Goal: Information Seeking & Learning: Learn about a topic

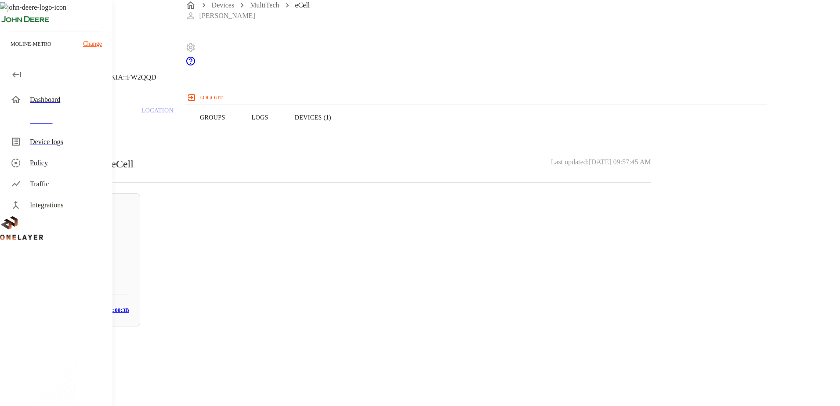
click at [263, 337] on div "eCell [TECHNICAL_ID] #861a6d67 Cell #EB211210942::NOKIA::FW2QQD Overview Traffi…" at bounding box center [336, 168] width 672 height 337
click at [60, 130] on button "Overview" at bounding box center [30, 118] width 60 height 56
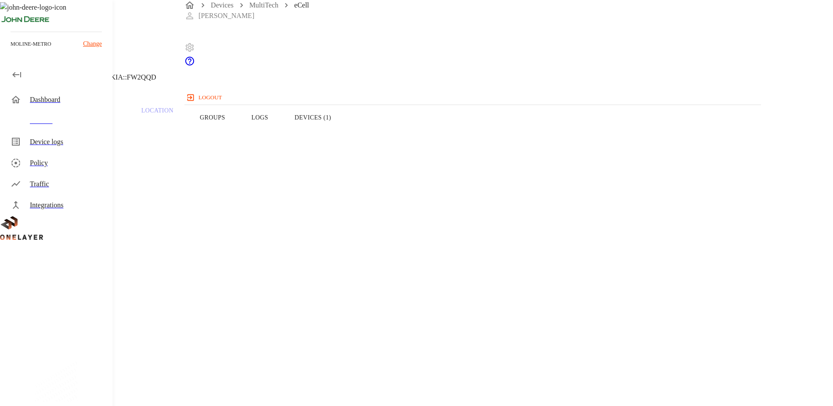
drag, startPoint x: 209, startPoint y: 73, endPoint x: 217, endPoint y: 79, distance: 9.7
click at [209, 73] on div "eCell 10.137.84.211 #861a6d67 Cell #EB211210942::NOKIA::FW2QQD" at bounding box center [333, 45] width 667 height 90
click at [11, 50] on icon at bounding box center [5, 45] width 11 height 11
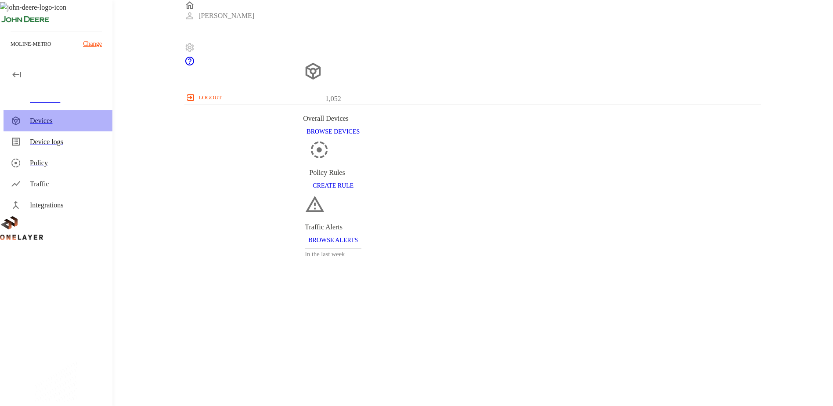
click at [70, 121] on div "Devices" at bounding box center [68, 120] width 76 height 11
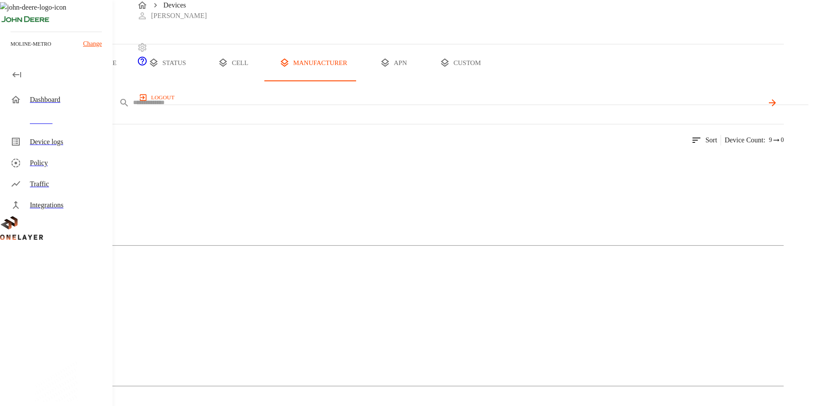
drag, startPoint x: 299, startPoint y: 139, endPoint x: 235, endPoint y: 140, distance: 64.6
click at [300, 109] on input "text" at bounding box center [448, 102] width 630 height 13
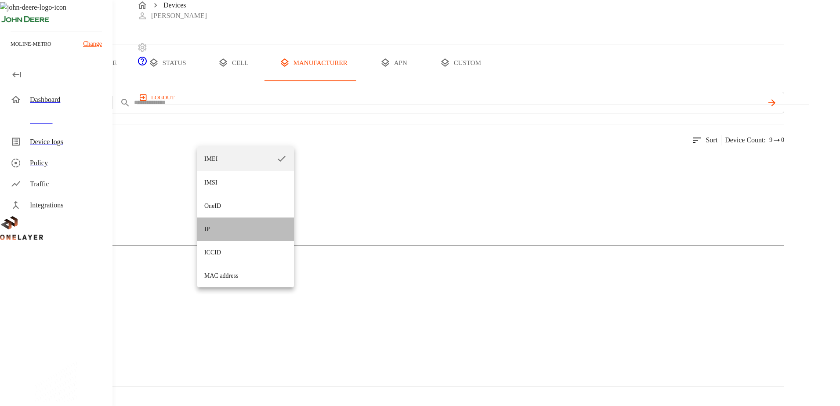
drag, startPoint x: 231, startPoint y: 233, endPoint x: 289, endPoint y: 141, distance: 109.4
click at [232, 231] on li "IP" at bounding box center [245, 228] width 97 height 23
type input "**"
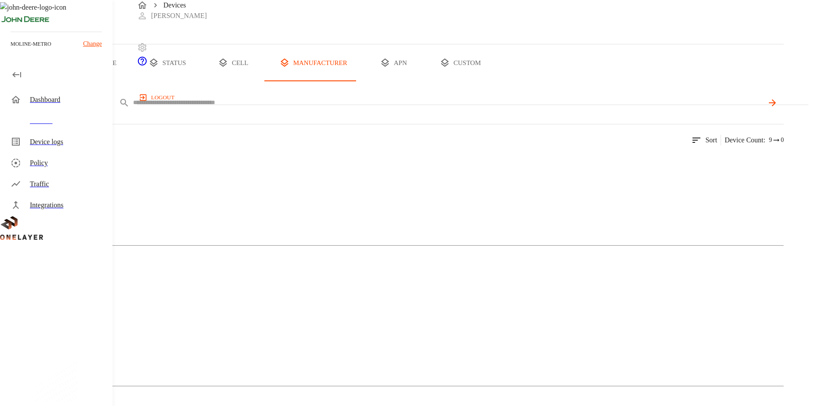
click at [293, 109] on input "text" at bounding box center [448, 102] width 630 height 13
paste input "**********"
type input "**********"
click at [775, 106] on icon at bounding box center [771, 102] width 7 height 7
click at [214, 217] on div "MultiTech" at bounding box center [392, 195] width 784 height 44
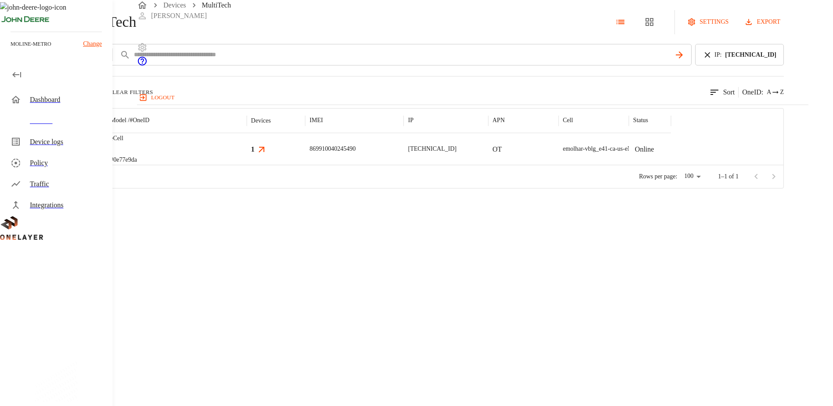
click at [75, 153] on img "MultiTech" at bounding box center [58, 148] width 32 height 9
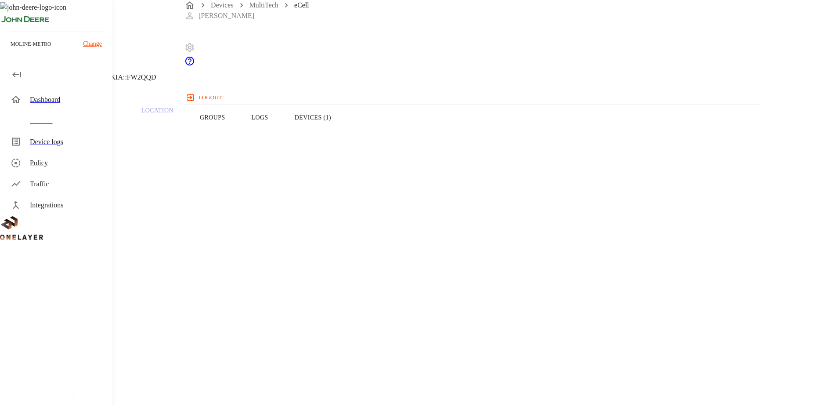
click at [344, 131] on button "Devices (1)" at bounding box center [312, 118] width 63 height 56
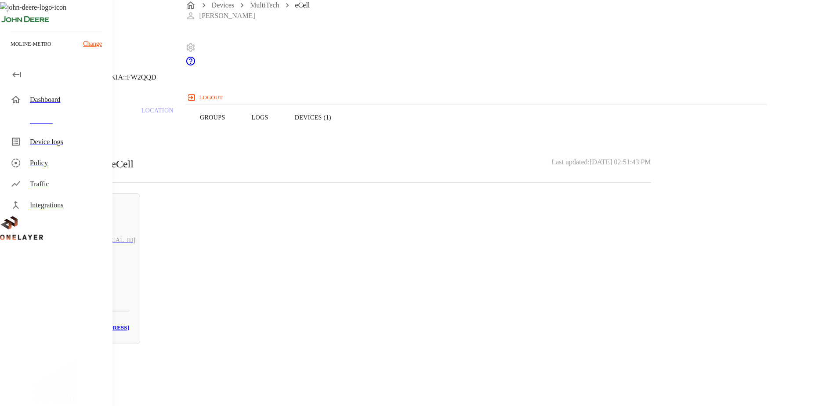
click at [60, 133] on button "Overview" at bounding box center [30, 118] width 60 height 56
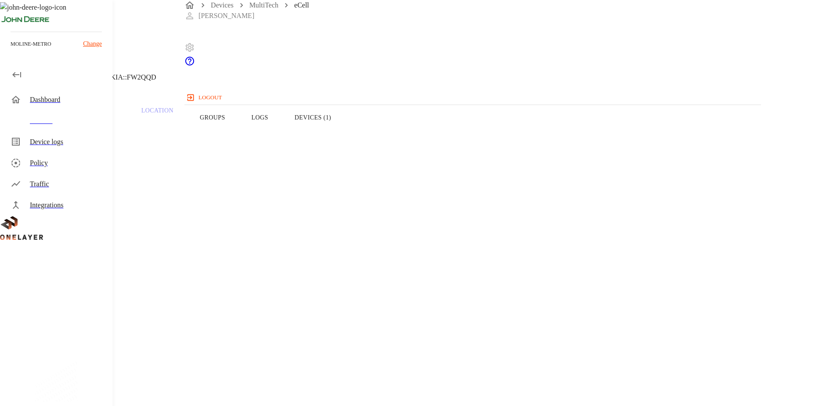
click at [344, 137] on button "Devices (1)" at bounding box center [312, 118] width 63 height 56
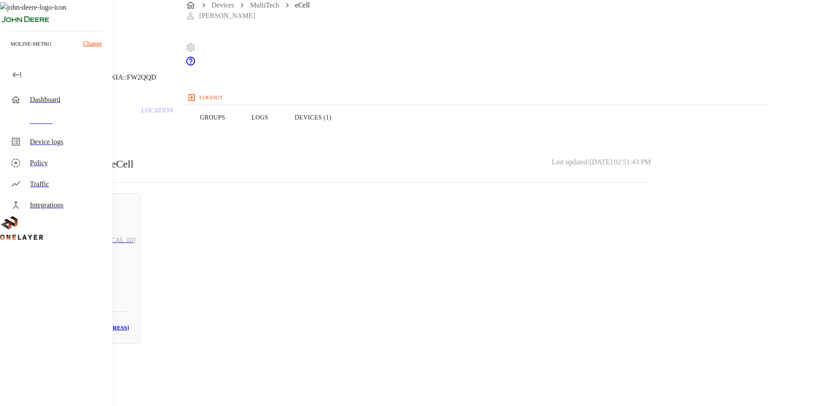
click at [129, 265] on div "N/A # 9b917522" at bounding box center [80, 282] width 97 height 35
drag, startPoint x: 522, startPoint y: 167, endPoint x: 470, endPoint y: 170, distance: 51.9
click at [470, 357] on section "MAC address: 00:D0:69:56:4A:4D" at bounding box center [336, 371] width 630 height 28
click at [11, 50] on icon at bounding box center [5, 45] width 11 height 11
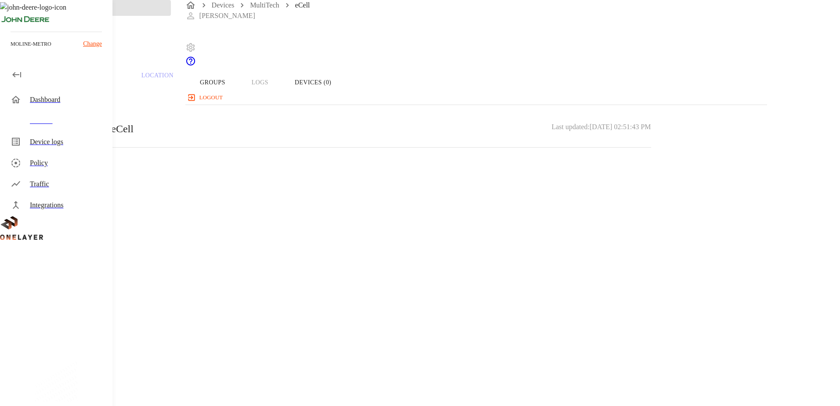
drag, startPoint x: 432, startPoint y: 127, endPoint x: 445, endPoint y: 131, distance: 13.3
click at [433, 110] on div "Overview Traffic Location Groups Logs Devices (0)" at bounding box center [336, 82] width 672 height 56
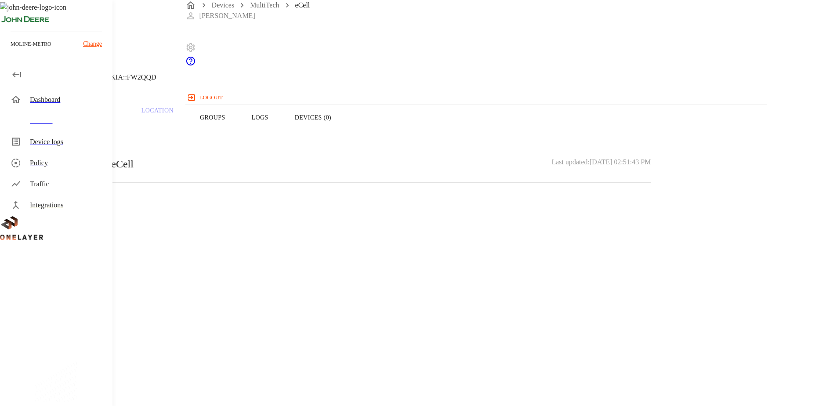
click at [445, 132] on div "Overview Traffic Location Groups Logs Devices (0)" at bounding box center [336, 118] width 672 height 56
click at [281, 132] on button "Logs" at bounding box center [259, 118] width 43 height 56
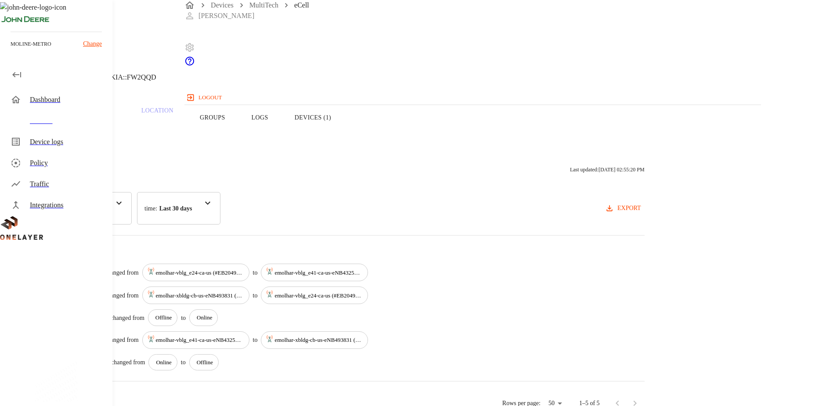
click at [206, 75] on header "eCell 10.137.83.136 #0e77e9da Cell #EB211210933::NOKIA::FW2QQD" at bounding box center [333, 45] width 667 height 90
click at [11, 50] on icon at bounding box center [5, 45] width 11 height 11
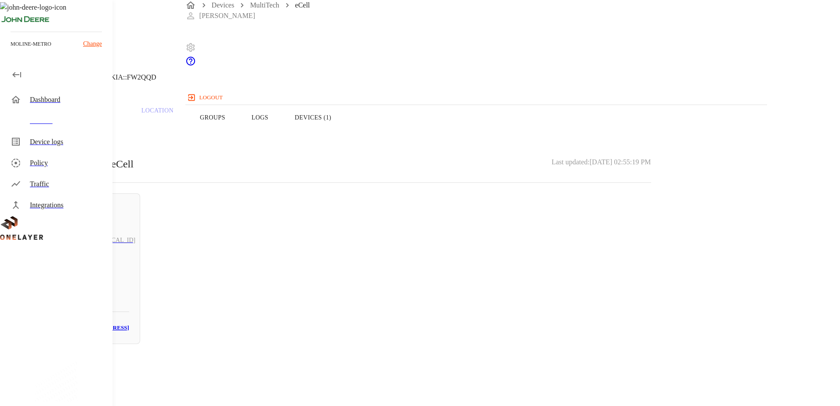
click at [11, 50] on icon at bounding box center [5, 45] width 11 height 11
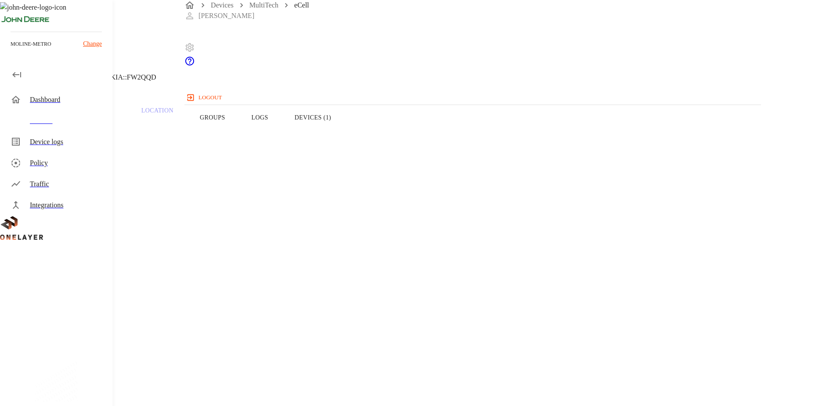
click at [209, 72] on div "eCell 10.137.83.136 #0e77e9da Cell #EB211210933::NOKIA::FW2QQD" at bounding box center [333, 45] width 667 height 90
click at [207, 85] on header "eCell 10.137.83.136 #0e77e9da Cell #EB211210933::NOKIA::FW2QQD" at bounding box center [333, 45] width 667 height 90
click at [11, 50] on icon at bounding box center [5, 45] width 11 height 11
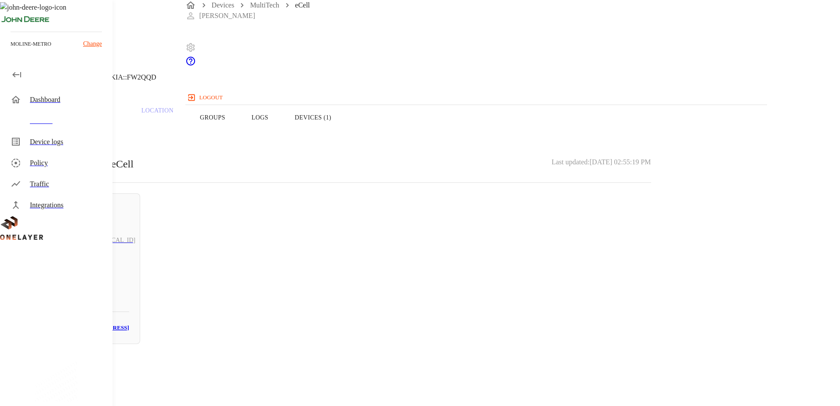
click at [60, 129] on button "Overview" at bounding box center [30, 118] width 60 height 56
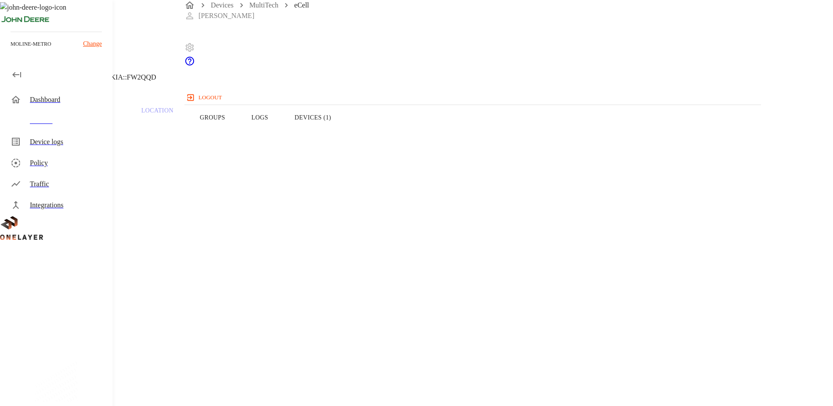
drag, startPoint x: 208, startPoint y: 83, endPoint x: 214, endPoint y: 82, distance: 6.2
click at [209, 83] on header "eCell 10.137.83.136 #0e77e9da Cell #EB211210933::NOKIA::FW2QQD" at bounding box center [333, 45] width 667 height 90
click at [11, 50] on icon at bounding box center [5, 45] width 11 height 11
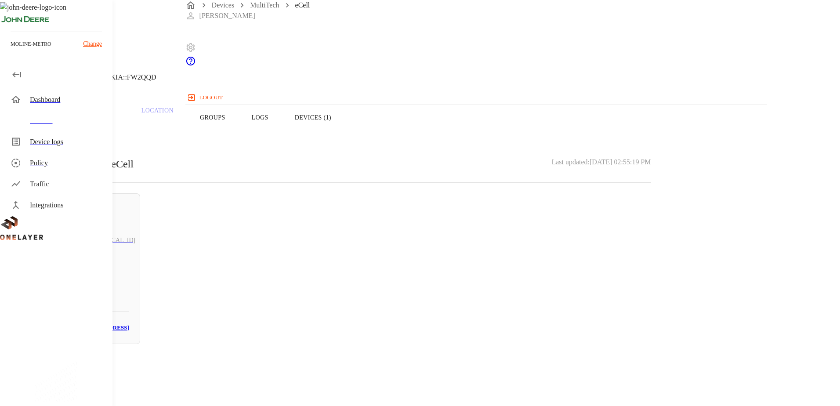
click at [49, 119] on div "Devices" at bounding box center [68, 120] width 76 height 11
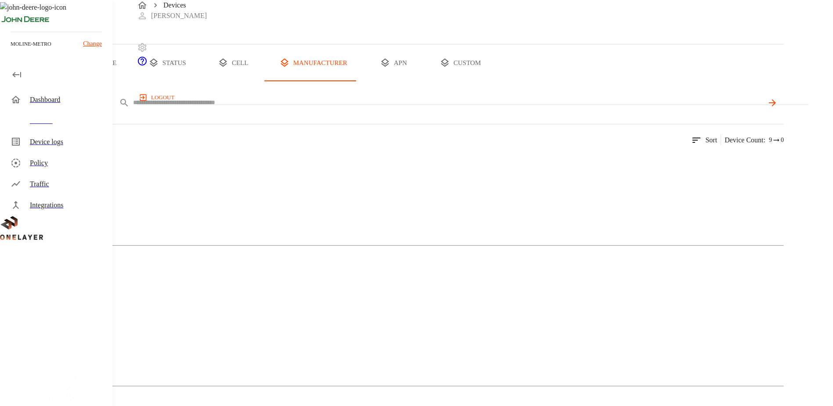
click at [289, 109] on input "text" at bounding box center [448, 102] width 630 height 13
paste input "**********"
type input "**********"
click at [164, 217] on div "MultiTech" at bounding box center [392, 195] width 784 height 44
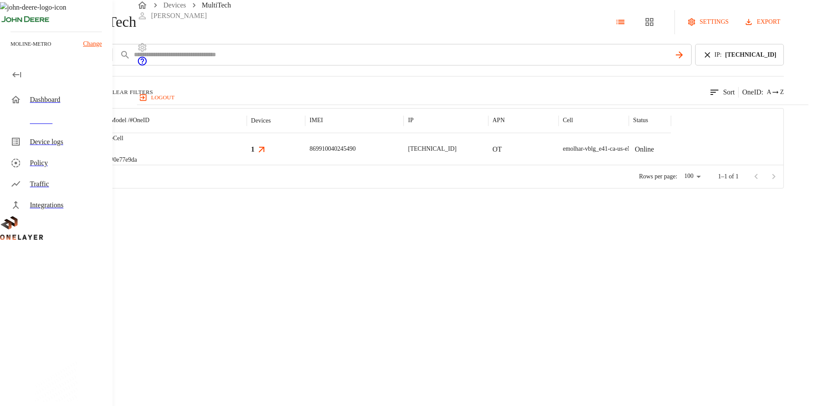
click at [75, 153] on img "MultiTech" at bounding box center [58, 148] width 32 height 9
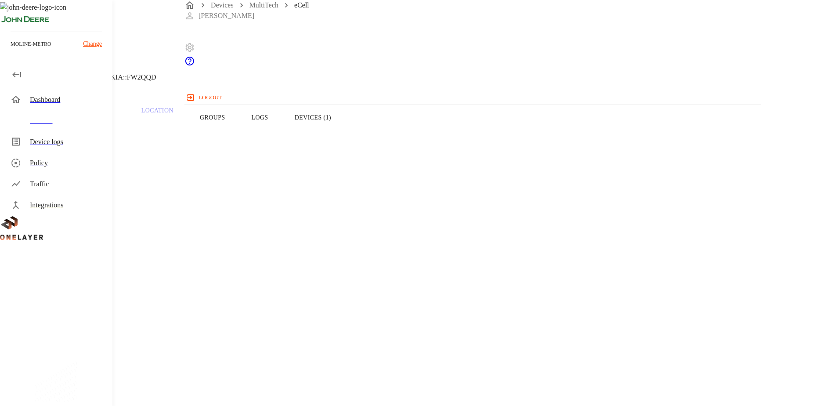
click at [344, 133] on button "Devices (1)" at bounding box center [312, 118] width 63 height 56
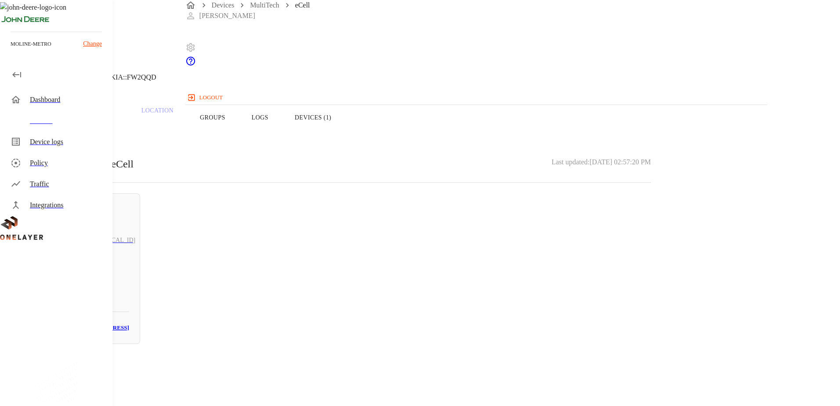
click at [60, 130] on button "Overview" at bounding box center [30, 118] width 60 height 56
